Goal: Information Seeking & Learning: Learn about a topic

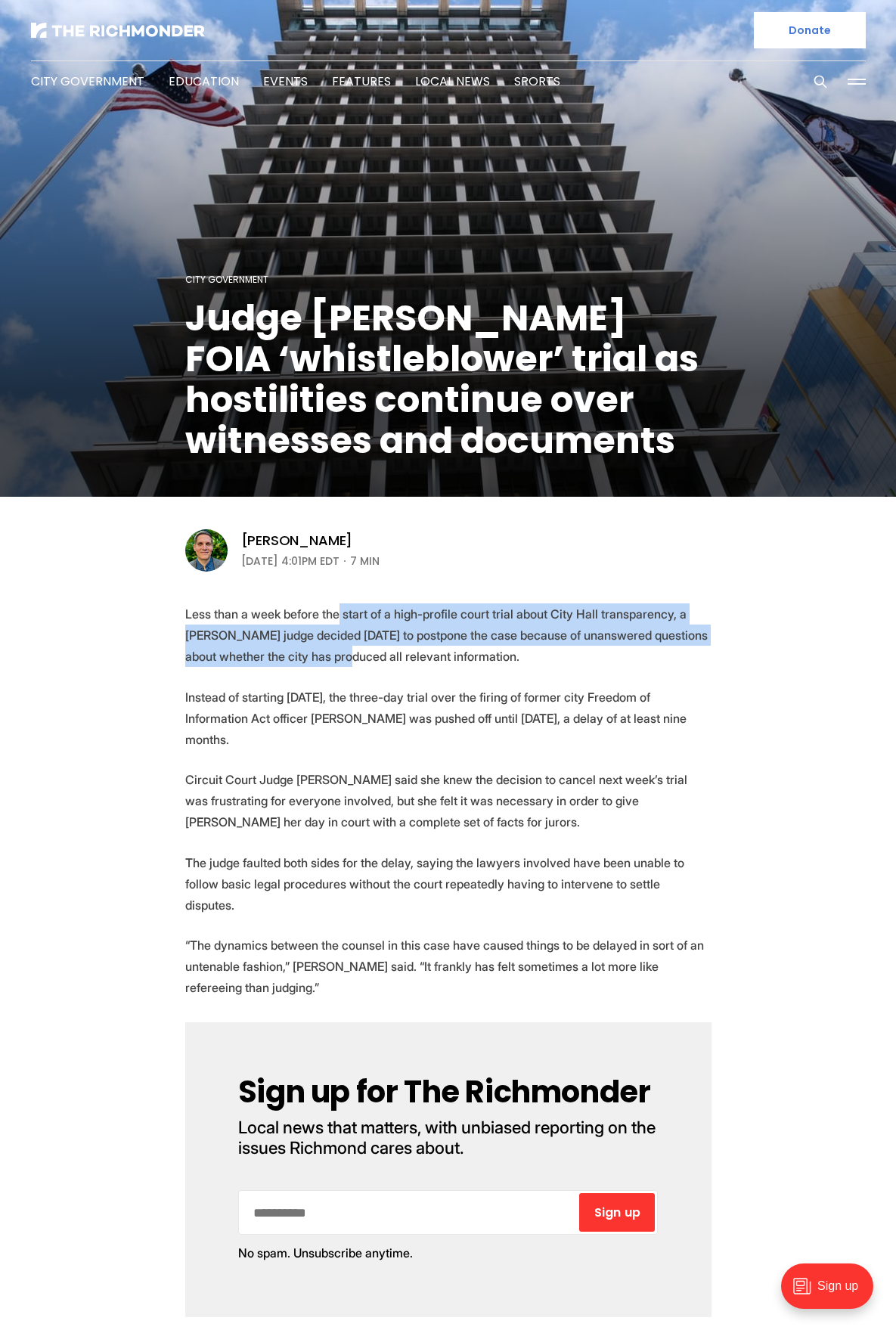
drag, startPoint x: 335, startPoint y: 614, endPoint x: 331, endPoint y: 654, distance: 40.2
click at [331, 654] on p "Less than a week before the start of a high-profile court trial about City Hall…" at bounding box center [448, 635] width 526 height 63
drag, startPoint x: 337, startPoint y: 614, endPoint x: 337, endPoint y: 652, distance: 38.0
click at [337, 652] on p "Less than a week before the start of a high-profile court trial about City Hall…" at bounding box center [448, 635] width 526 height 63
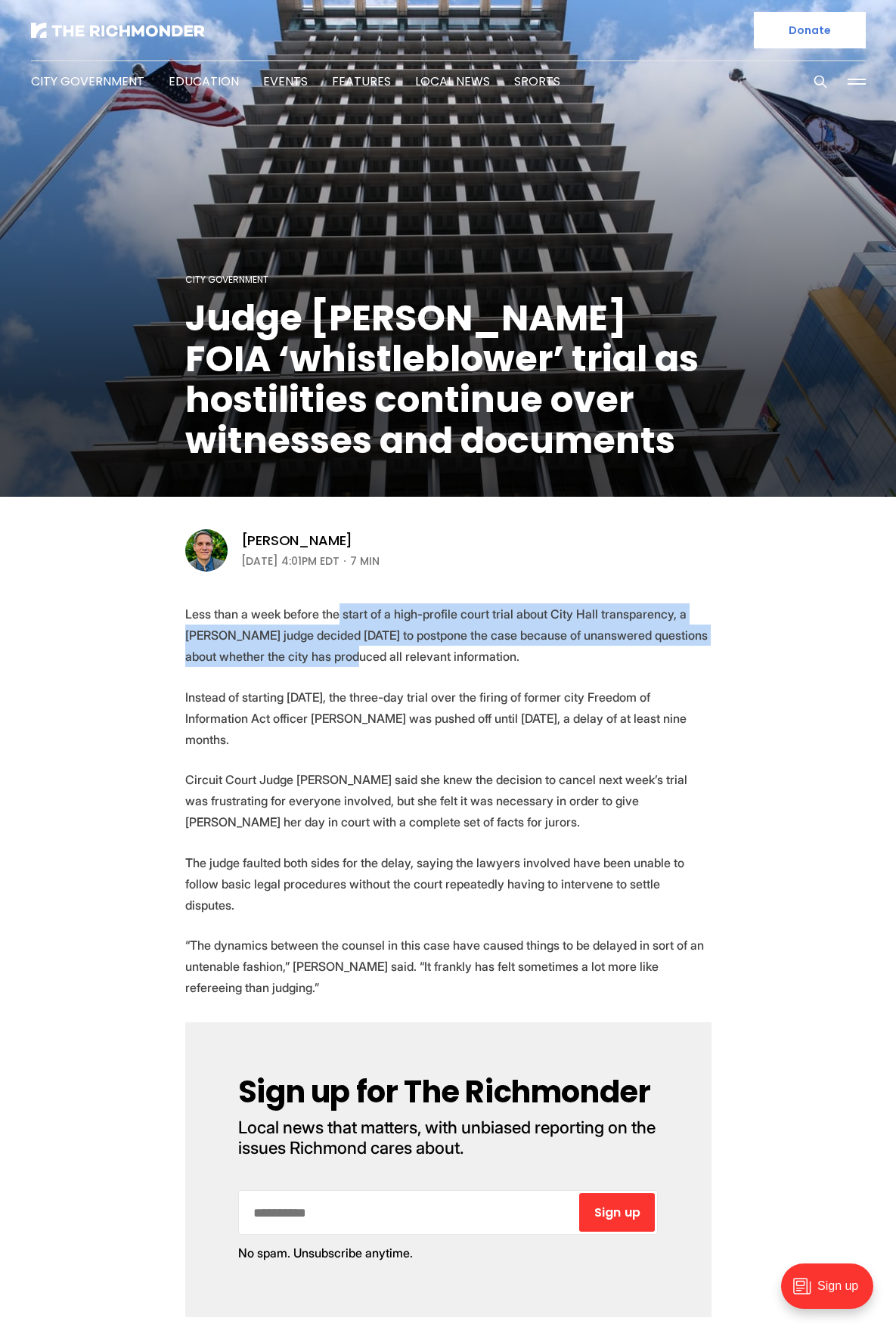
click at [336, 652] on p "Less than a week before the start of a high-profile court trial about City Hall…" at bounding box center [448, 635] width 526 height 63
drag, startPoint x: 342, startPoint y: 612, endPoint x: 342, endPoint y: 654, distance: 42.0
click at [342, 654] on p "Less than a week before the start of a high-profile court trial about City Hall…" at bounding box center [448, 635] width 526 height 63
drag, startPoint x: 343, startPoint y: 611, endPoint x: 343, endPoint y: 660, distance: 49.0
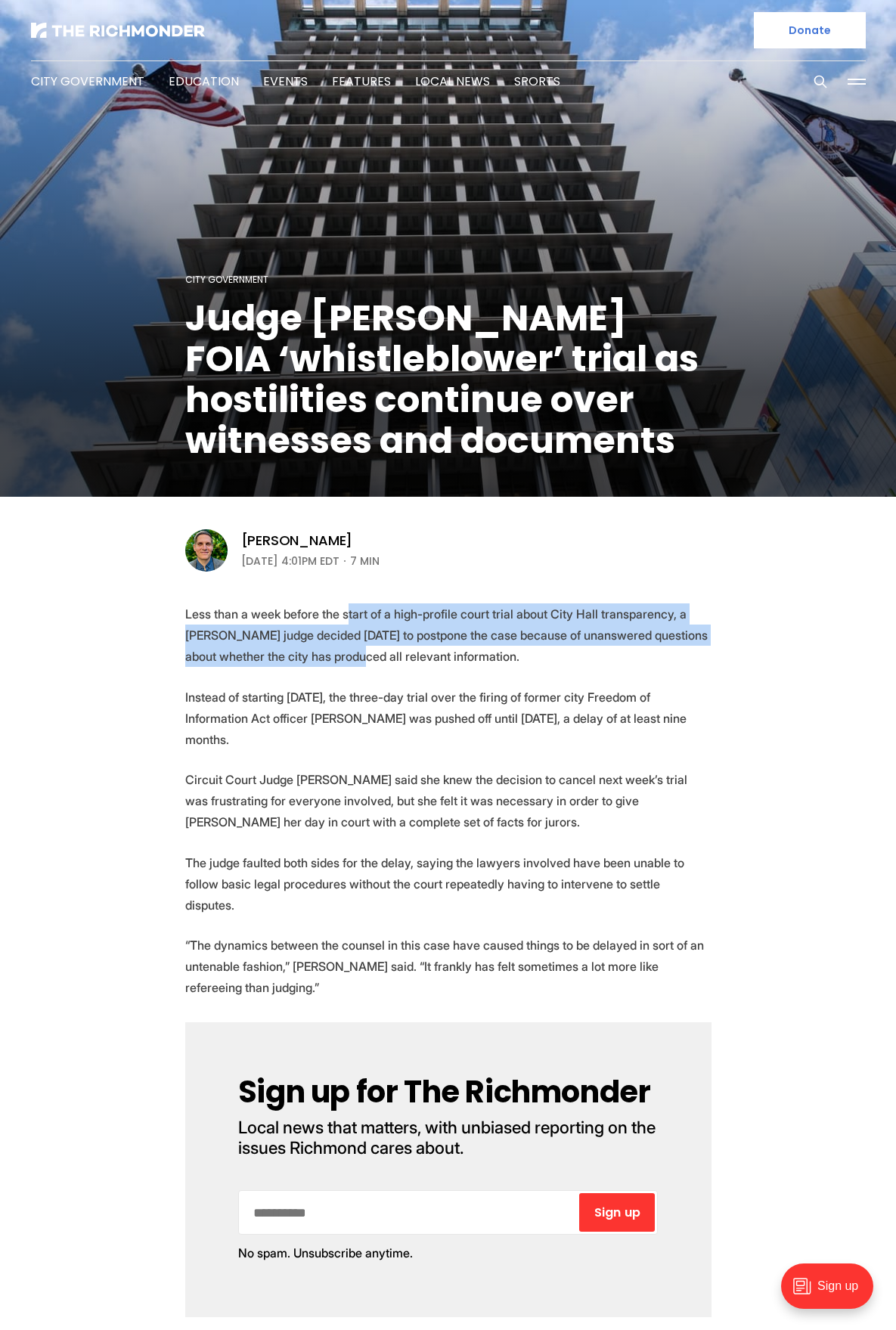
click at [343, 660] on p "Less than a week before the start of a high-profile court trial about City Hall…" at bounding box center [448, 635] width 526 height 63
click at [343, 654] on p "Less than a week before the start of a high-profile court trial about City Hall…" at bounding box center [448, 635] width 526 height 63
drag, startPoint x: 343, startPoint y: 606, endPoint x: 343, endPoint y: 647, distance: 41.0
click at [343, 647] on p "Less than a week before the start of a high-profile court trial about City Hall…" at bounding box center [448, 635] width 526 height 63
click at [343, 645] on p "Less than a week before the start of a high-profile court trial about City Hall…" at bounding box center [448, 635] width 526 height 63
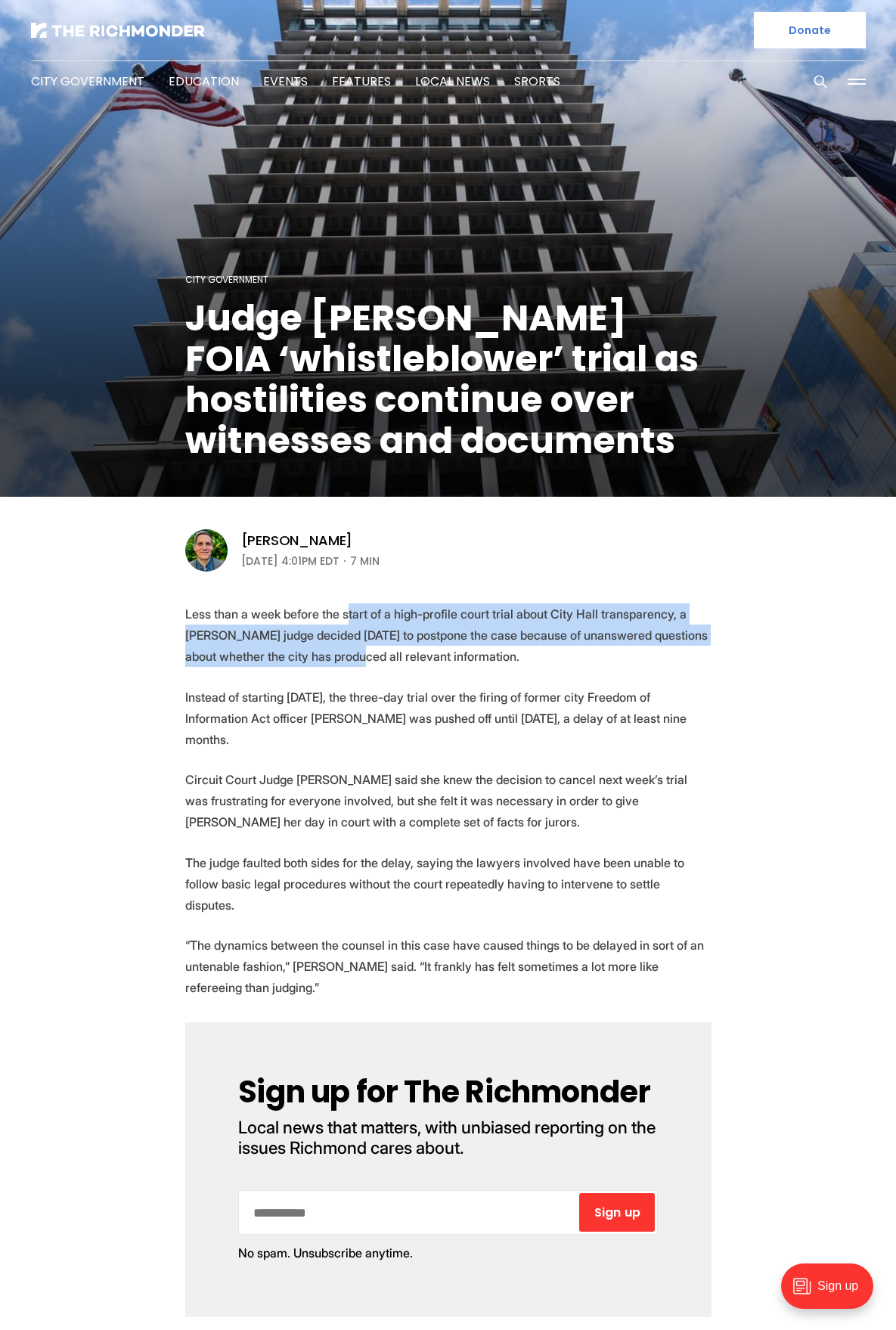
drag, startPoint x: 343, startPoint y: 613, endPoint x: 343, endPoint y: 662, distance: 49.0
click at [343, 662] on p "Less than a week before the start of a high-profile court trial about City Hall…" at bounding box center [448, 635] width 526 height 63
click at [343, 654] on p "Less than a week before the start of a high-profile court trial about City Hall…" at bounding box center [448, 635] width 526 height 63
drag, startPoint x: 344, startPoint y: 616, endPoint x: 344, endPoint y: 654, distance: 38.0
click at [344, 654] on p "Less than a week before the start of a high-profile court trial about City Hall…" at bounding box center [448, 635] width 526 height 63
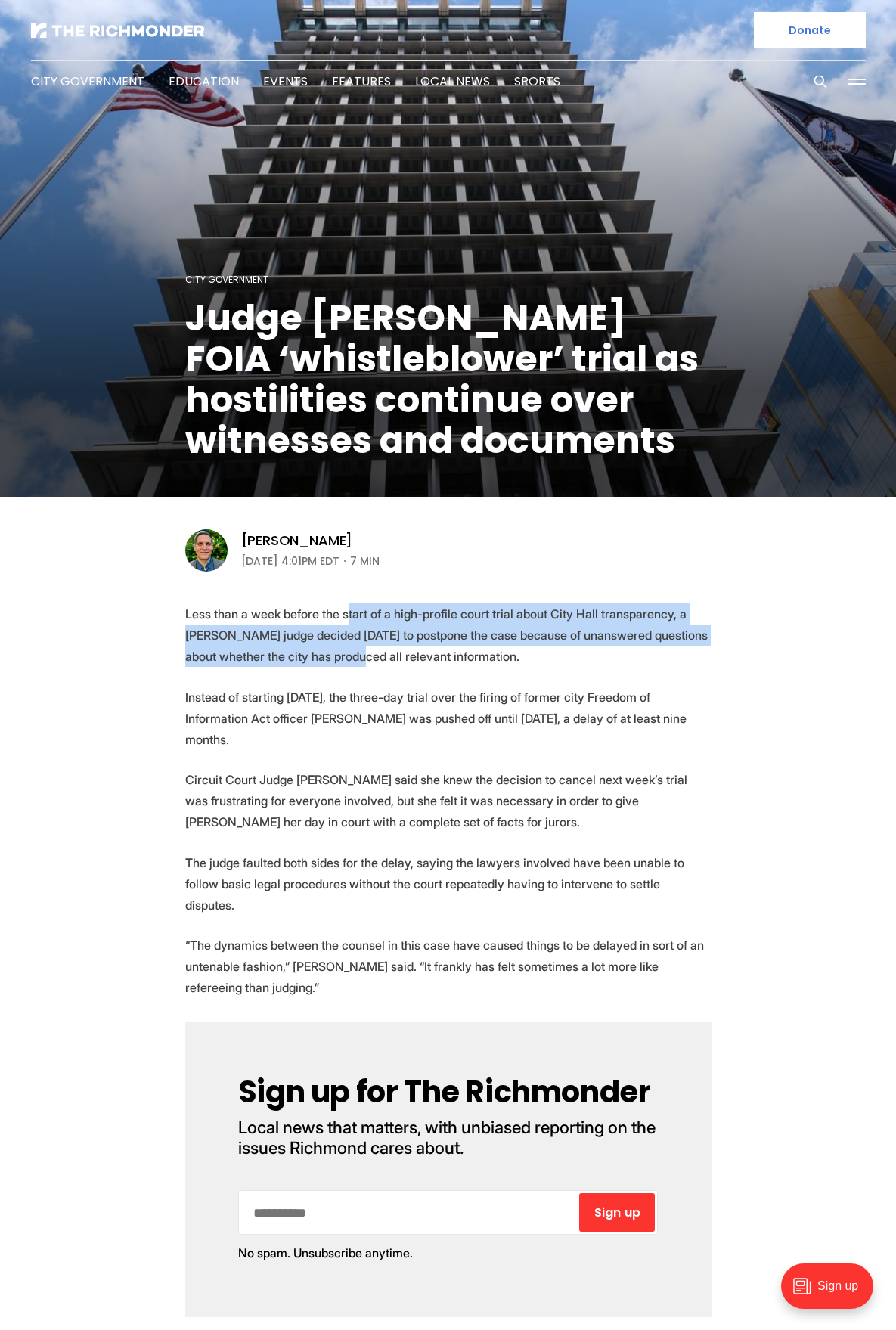
click at [343, 654] on p "Less than a week before the start of a high-profile court trial about City Hall…" at bounding box center [448, 635] width 526 height 63
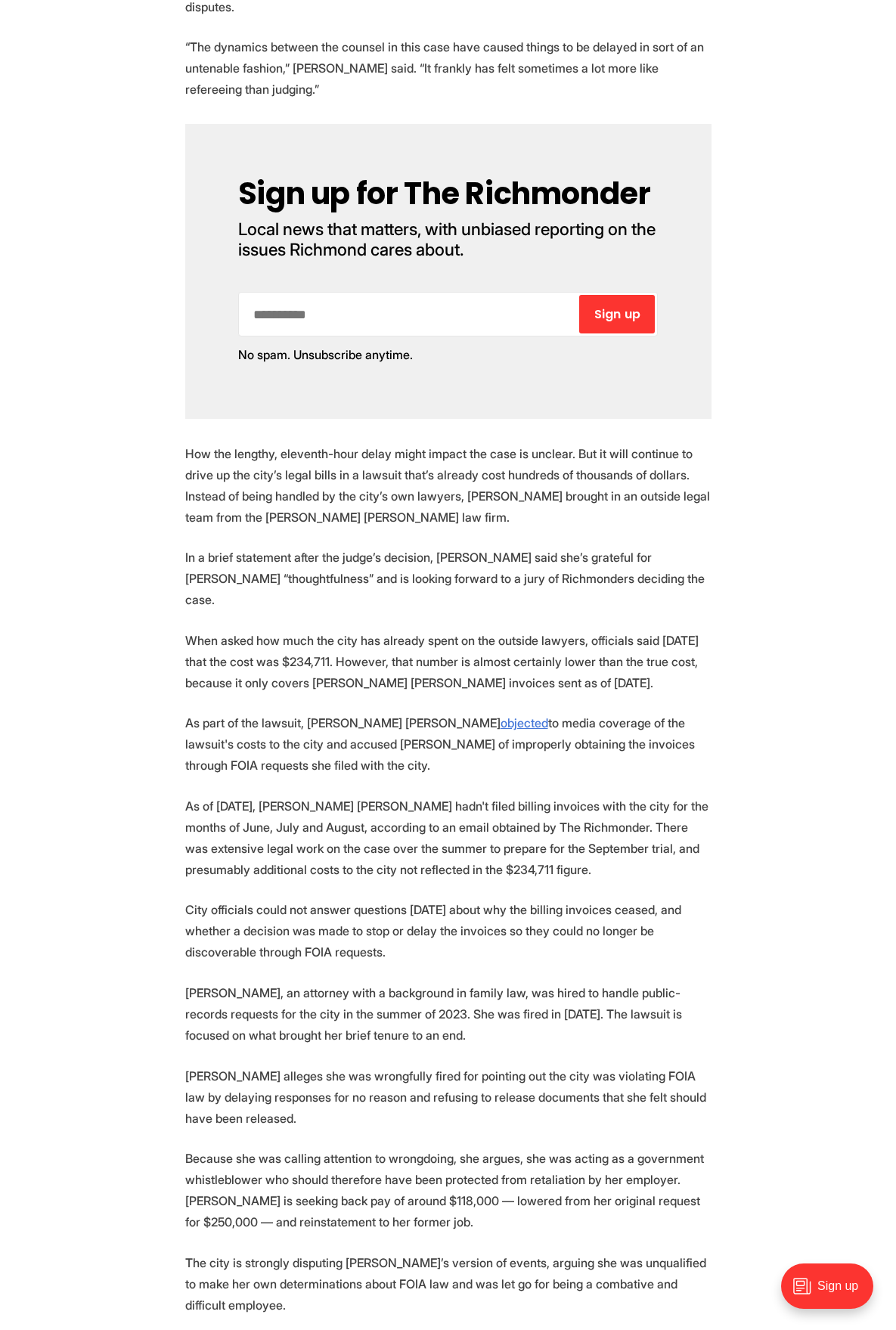
scroll to position [1135, 0]
